Goal: Navigation & Orientation: Find specific page/section

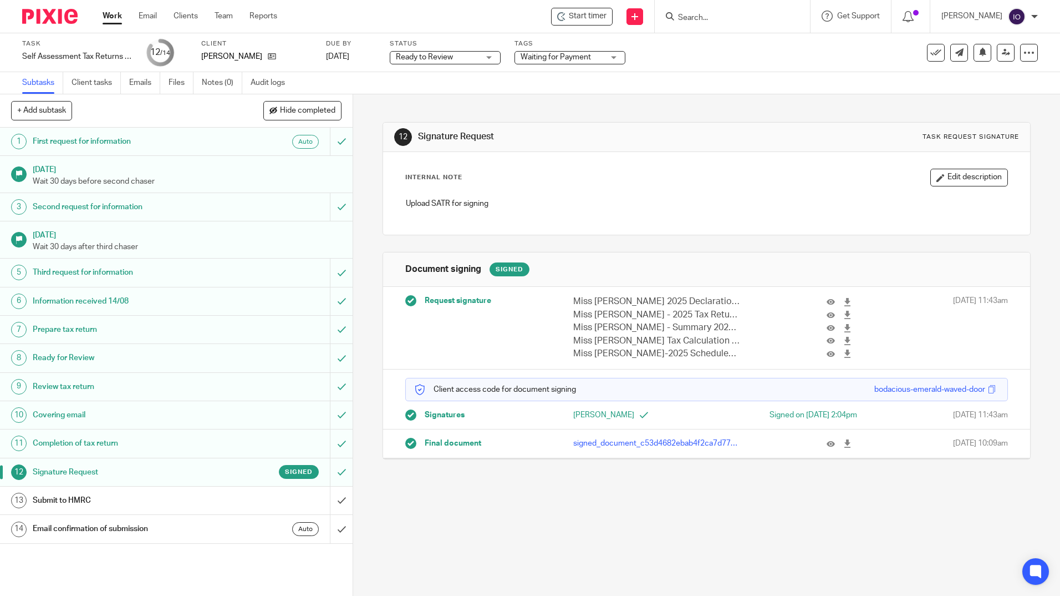
click at [107, 17] on link "Work" at bounding box center [112, 16] width 19 height 11
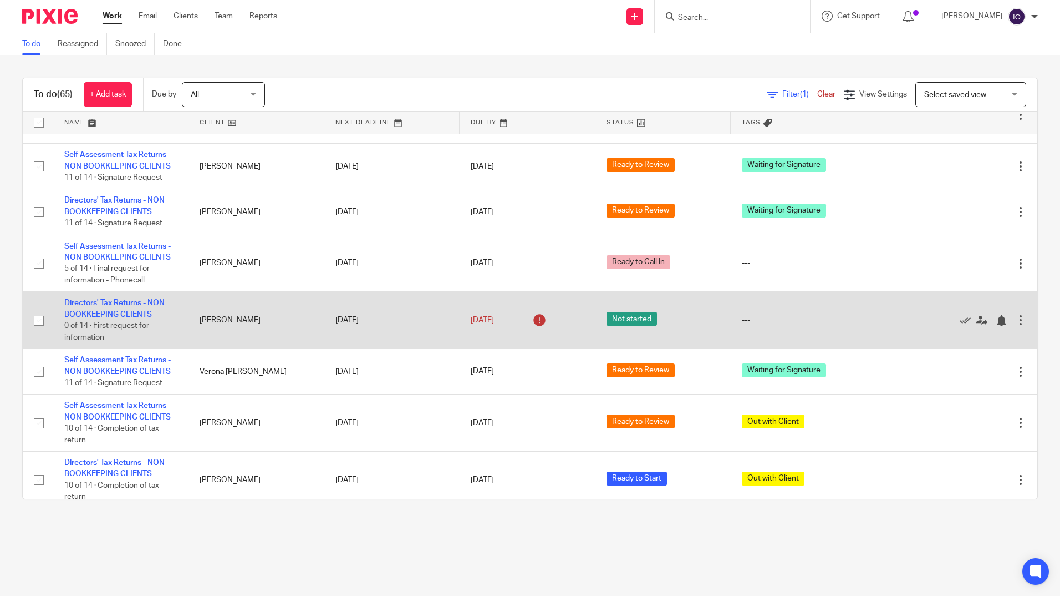
scroll to position [2107, 0]
